Goal: Task Accomplishment & Management: Manage account settings

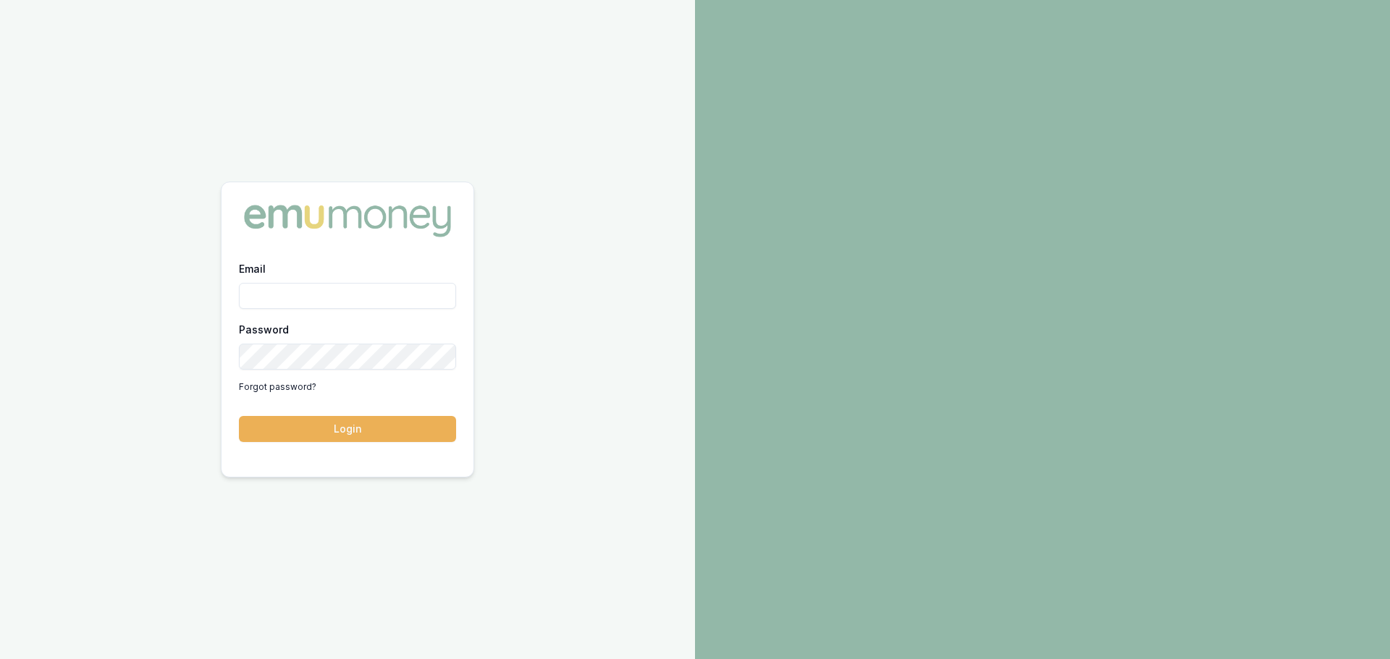
click at [261, 308] on input "Email" at bounding box center [347, 296] width 217 height 26
type input "natasha.mccallum@emumoney.com.au"
click at [239, 416] on button "Login" at bounding box center [347, 429] width 217 height 26
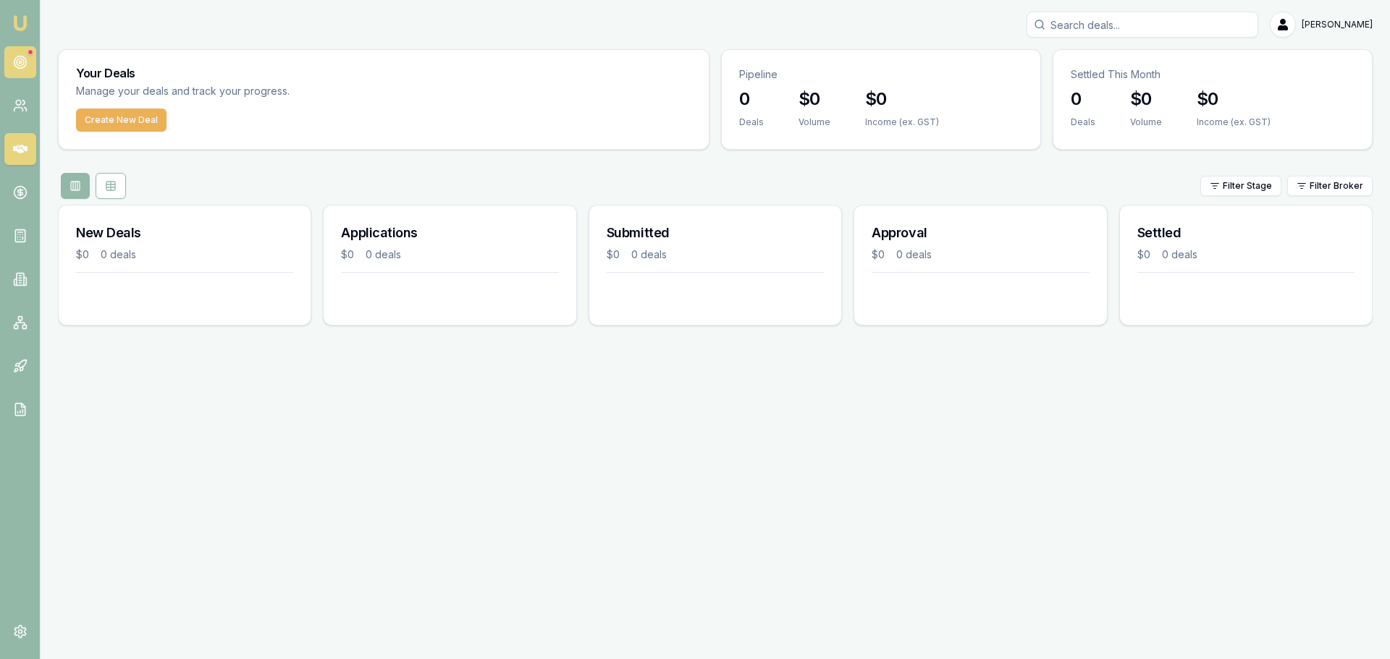
click at [33, 51] on div at bounding box center [20, 62] width 32 height 32
click at [30, 61] on link at bounding box center [20, 62] width 32 height 32
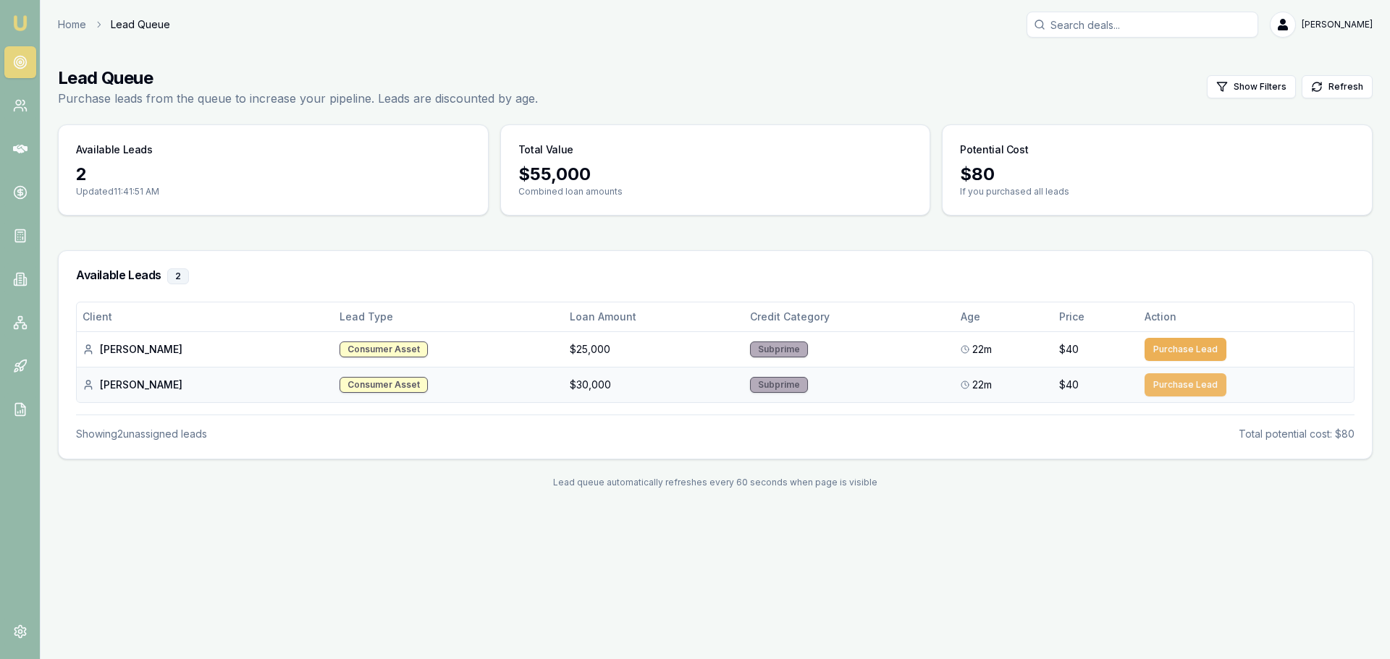
click at [1164, 392] on button "Purchase Lead" at bounding box center [1185, 384] width 82 height 23
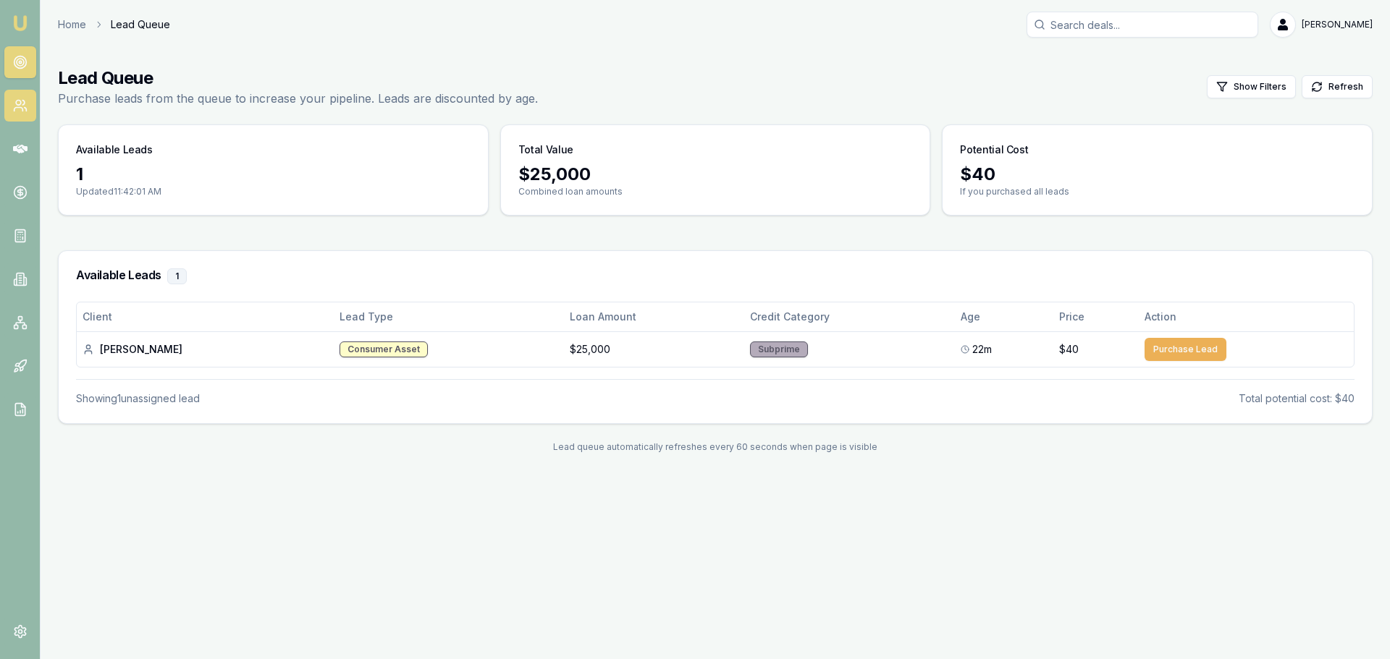
click at [22, 98] on icon at bounding box center [20, 105] width 14 height 14
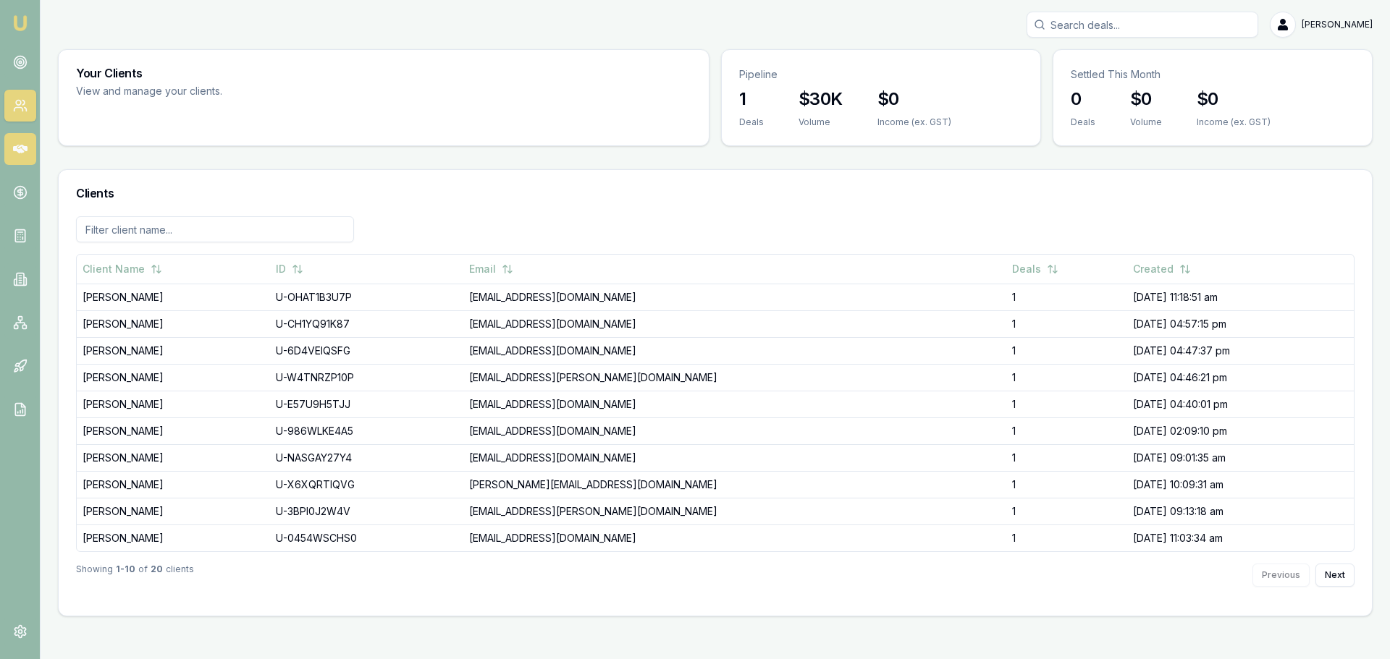
click at [19, 153] on icon at bounding box center [20, 149] width 14 height 9
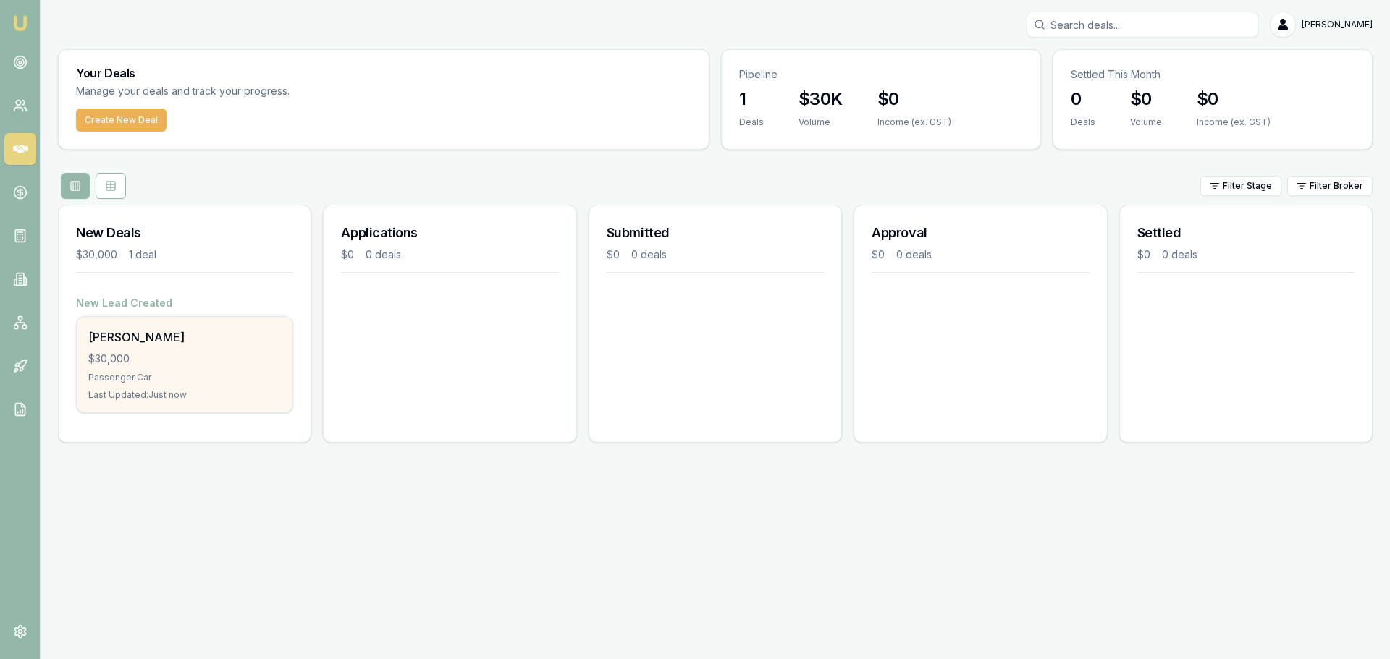
click at [130, 355] on div "$30,000" at bounding box center [184, 359] width 193 height 14
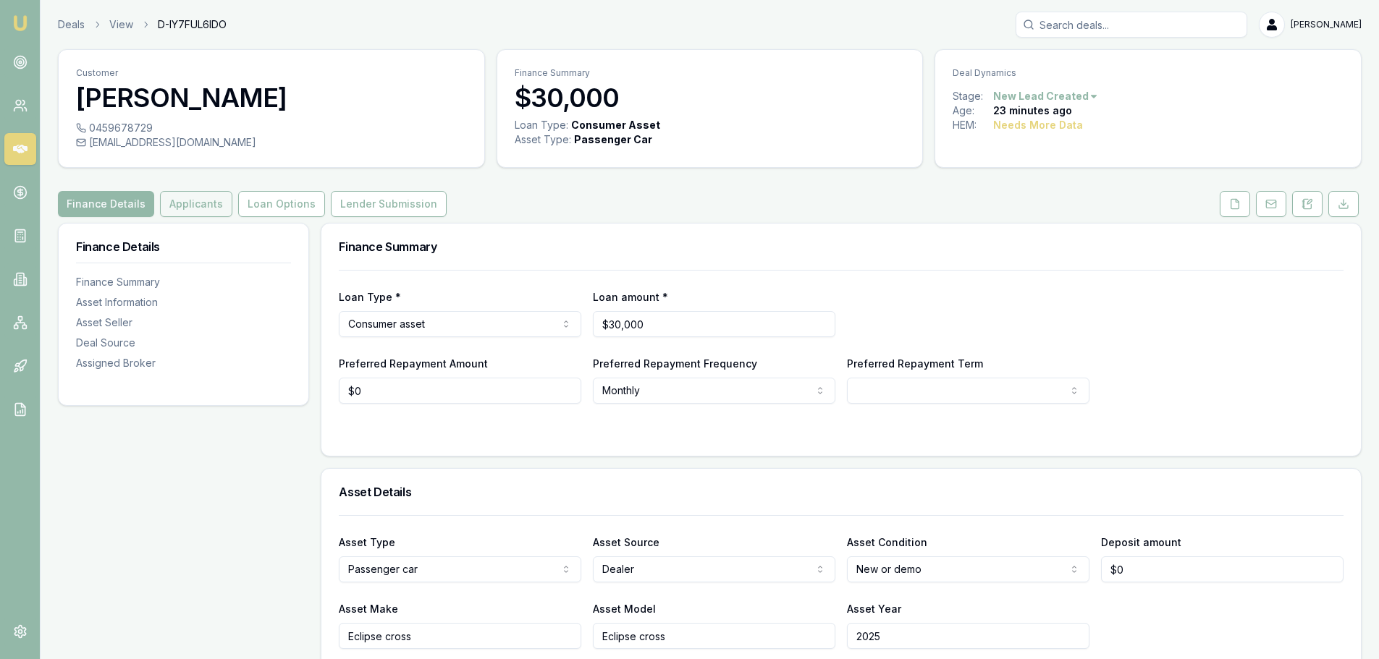
click at [202, 196] on button "Applicants" at bounding box center [196, 204] width 72 height 26
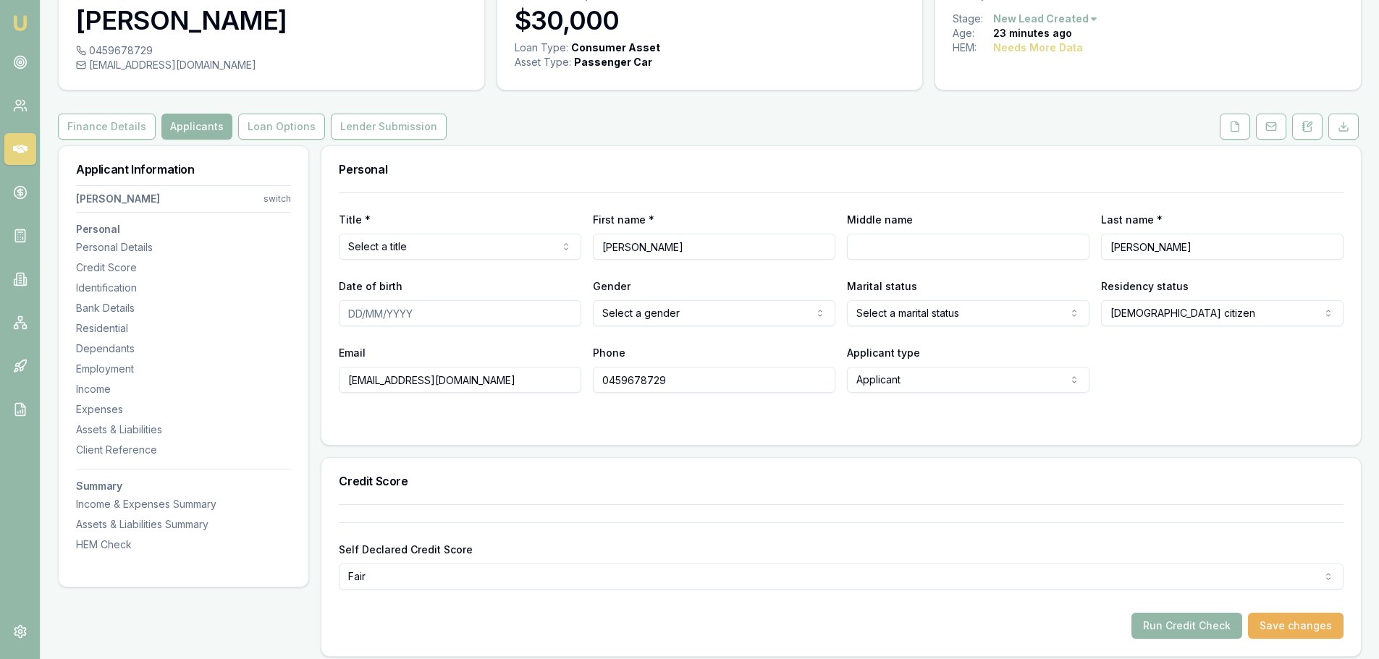
scroll to position [72, 0]
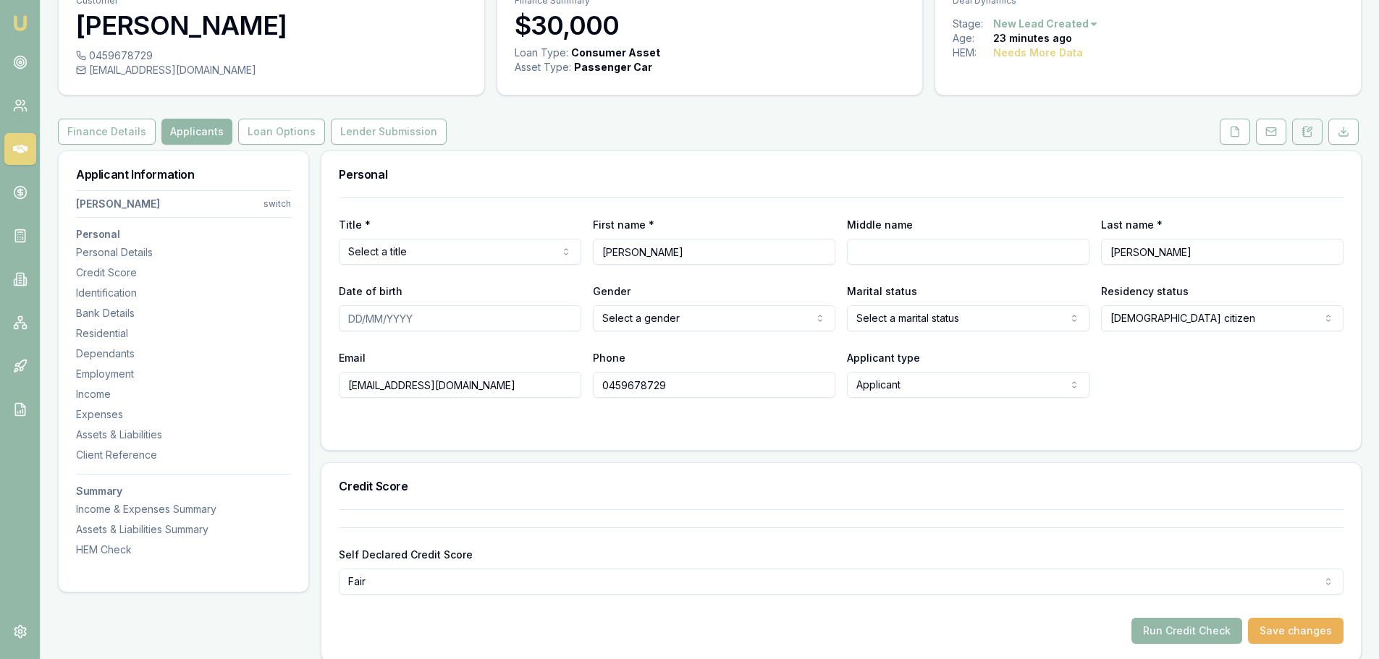
click at [1305, 136] on icon at bounding box center [1307, 131] width 8 height 9
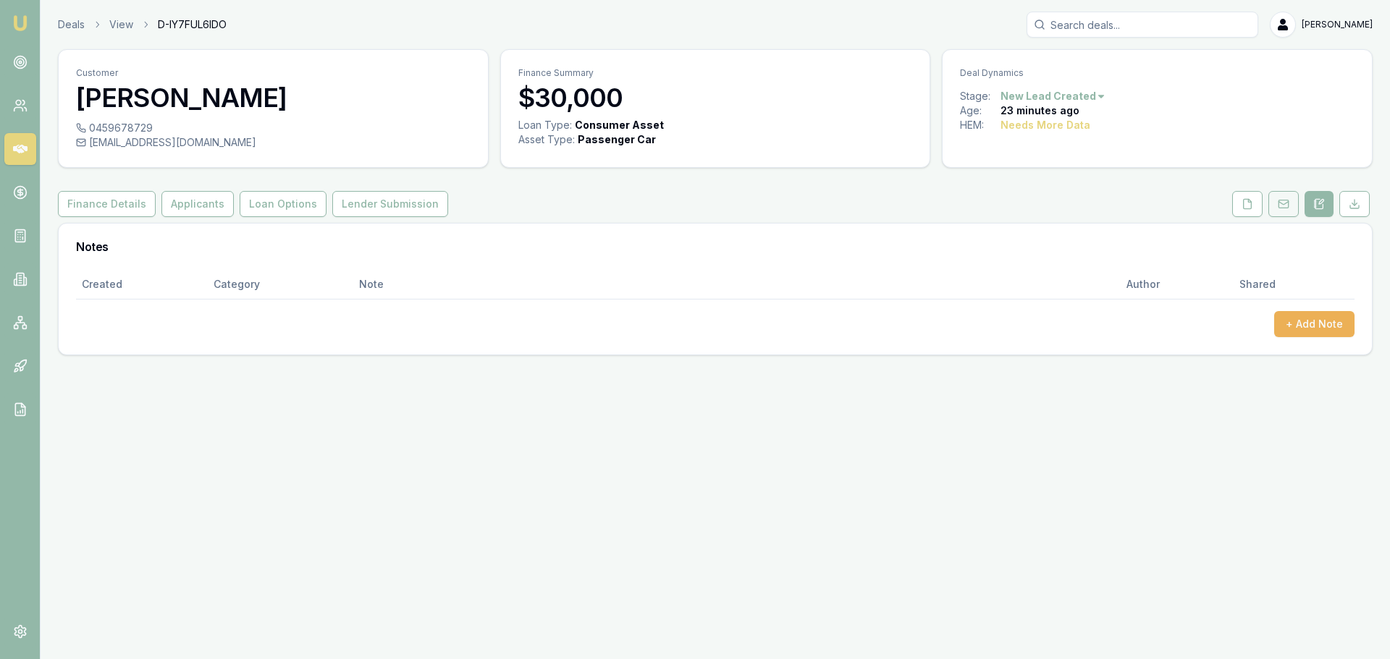
click at [1285, 207] on icon at bounding box center [1283, 204] width 12 height 12
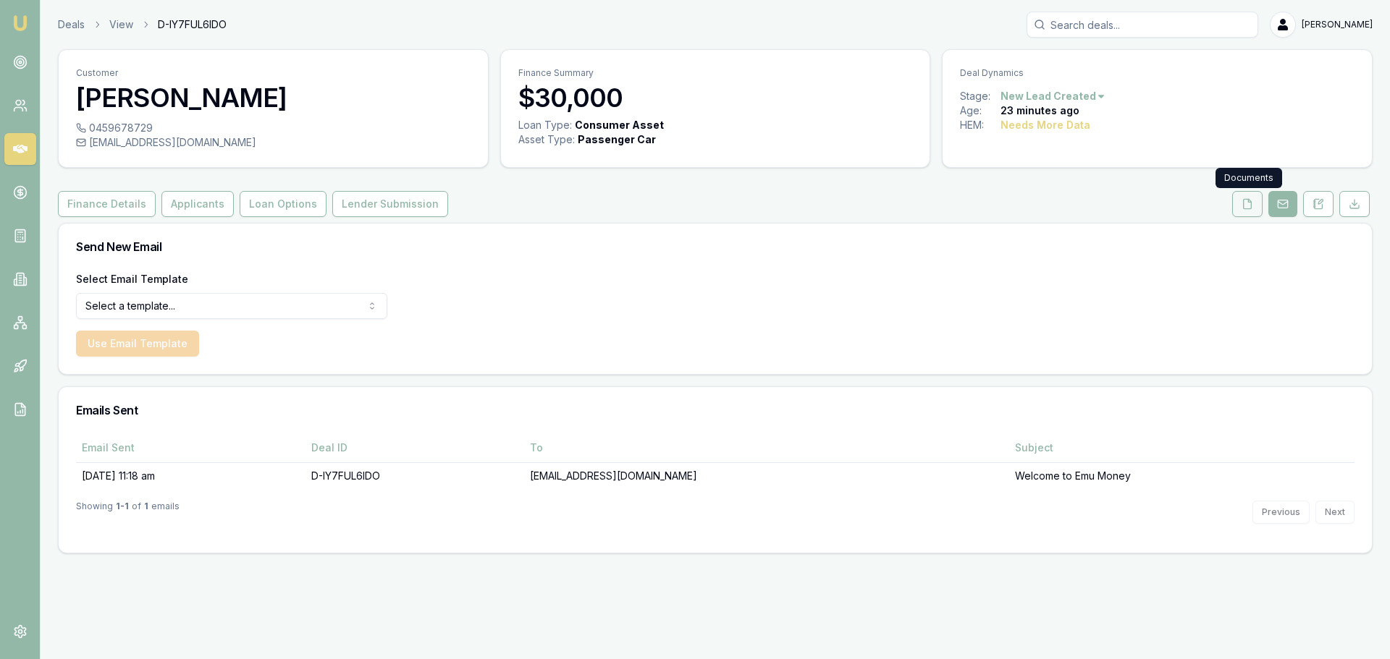
click at [1248, 203] on icon at bounding box center [1247, 204] width 12 height 12
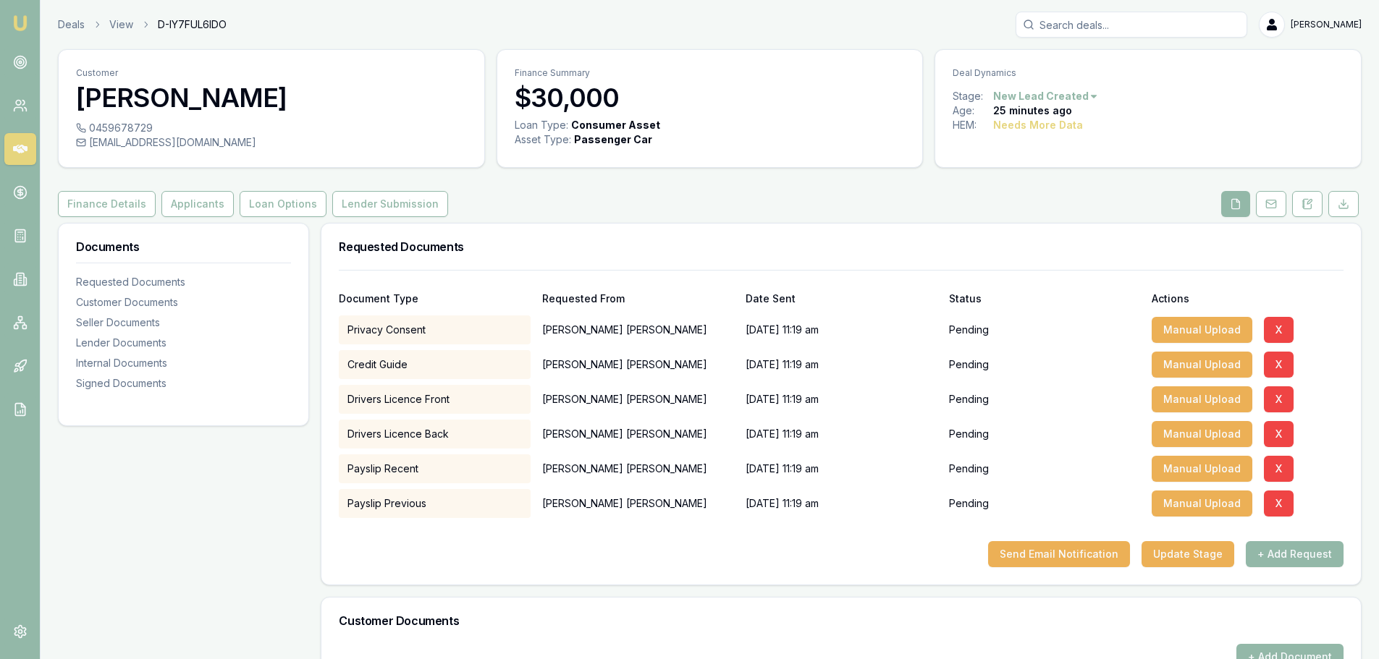
click at [193, 221] on div "Customer [PERSON_NAME] 0459678729 [EMAIL_ADDRESS][DOMAIN_NAME] Finance Summary …" at bounding box center [709, 574] width 1303 height 1050
click at [195, 202] on button "Applicants" at bounding box center [197, 204] width 72 height 26
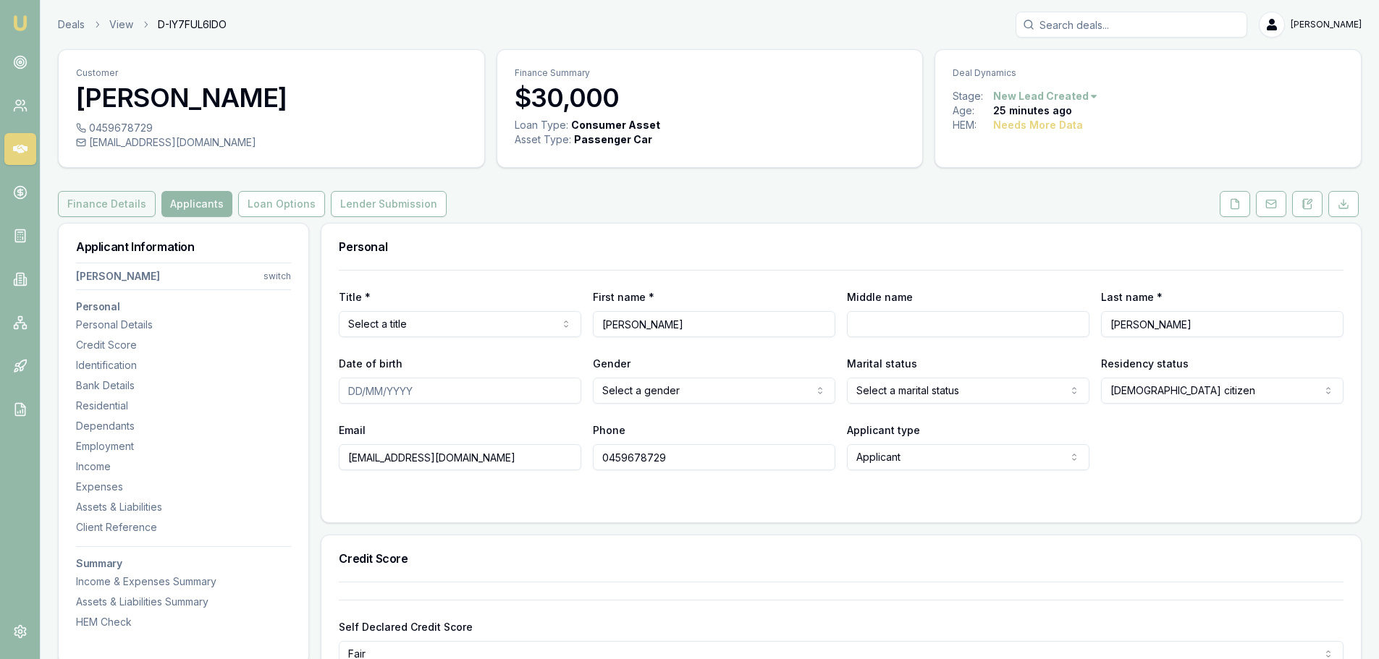
click at [119, 213] on button "Finance Details" at bounding box center [107, 204] width 98 height 26
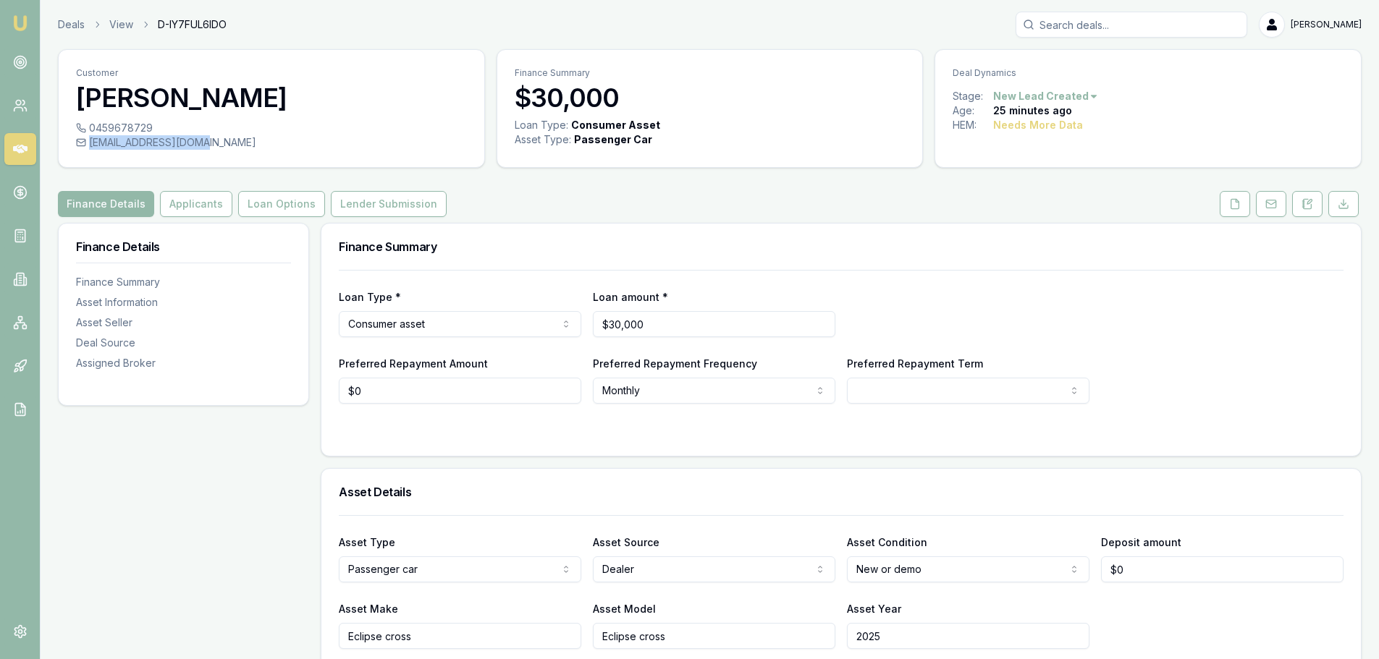
drag, startPoint x: 211, startPoint y: 143, endPoint x: 202, endPoint y: 159, distance: 18.5
click at [202, 159] on div "0459678729 [EMAIL_ADDRESS][DOMAIN_NAME]" at bounding box center [272, 144] width 426 height 46
copy div "[EMAIL_ADDRESS][DOMAIN_NAME]"
